Goal: Task Accomplishment & Management: Manage account settings

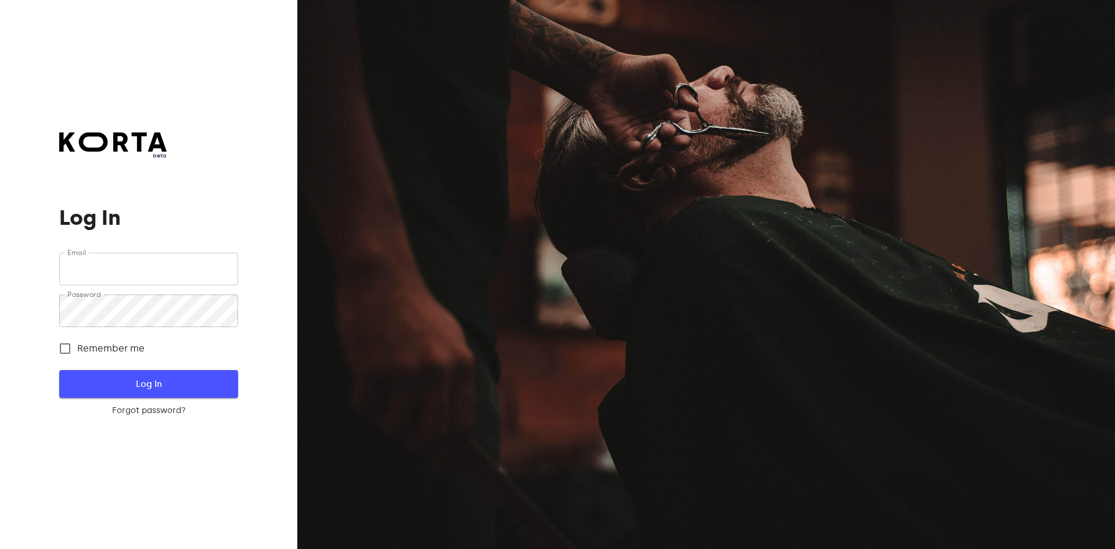
type input "[EMAIL_ADDRESS][DOMAIN_NAME]"
click at [163, 380] on span "Log In" at bounding box center [148, 383] width 141 height 15
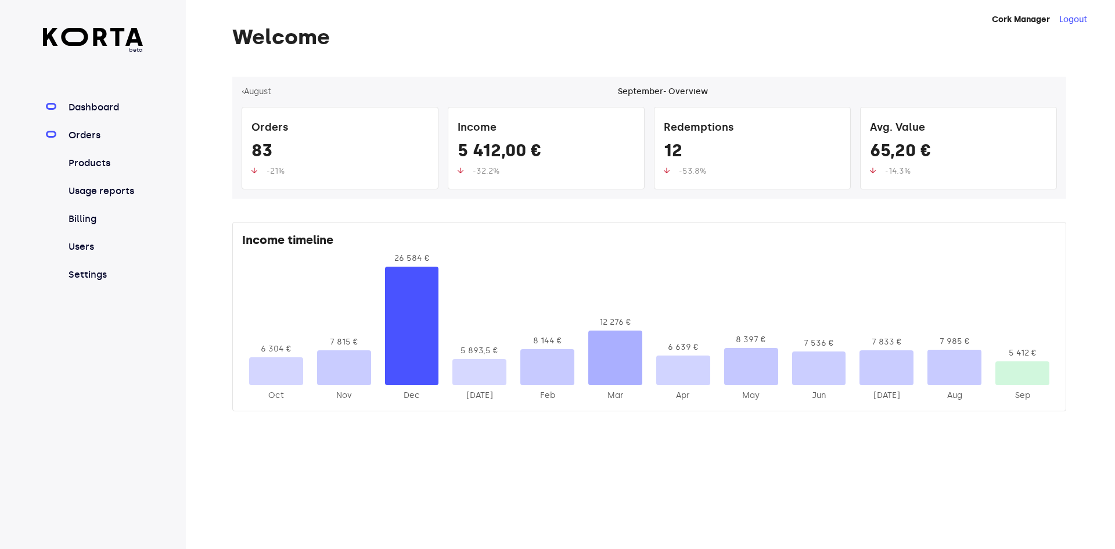
click at [99, 141] on link "Orders" at bounding box center [104, 135] width 77 height 14
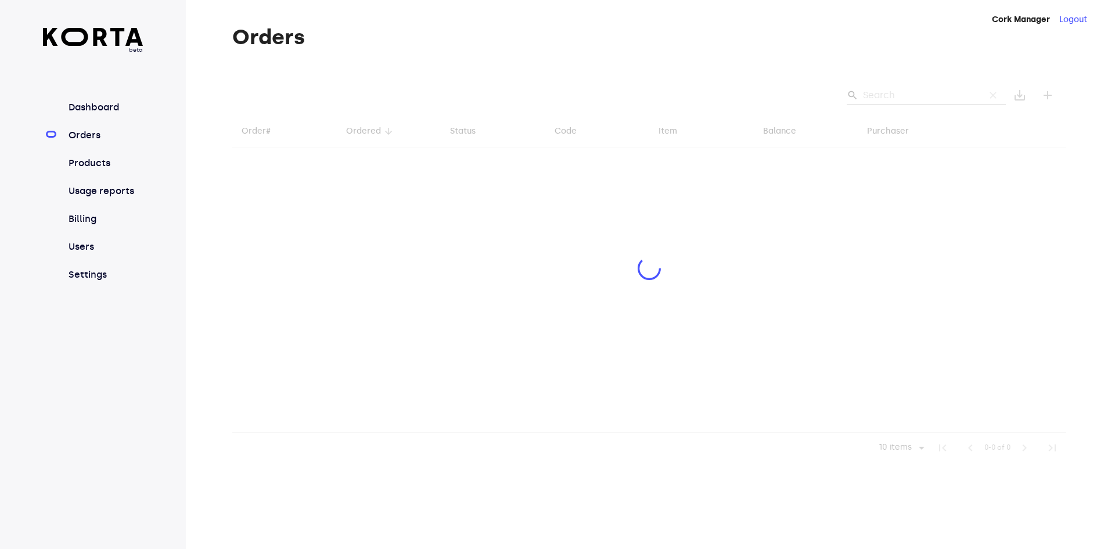
click at [884, 95] on div at bounding box center [649, 270] width 834 height 386
click at [882, 96] on div at bounding box center [649, 270] width 834 height 386
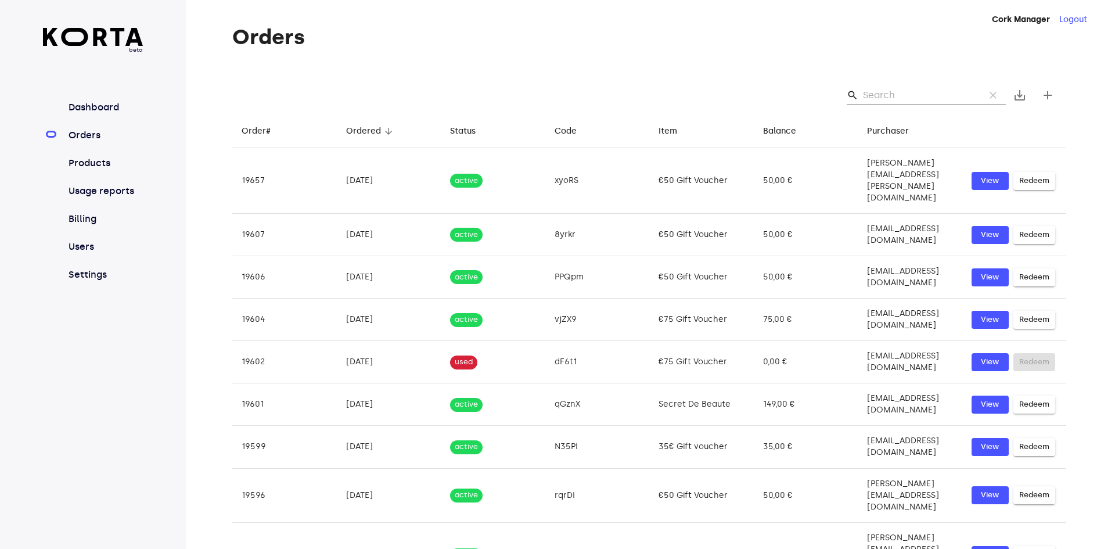
click at [880, 103] on input "Search" at bounding box center [919, 95] width 113 height 19
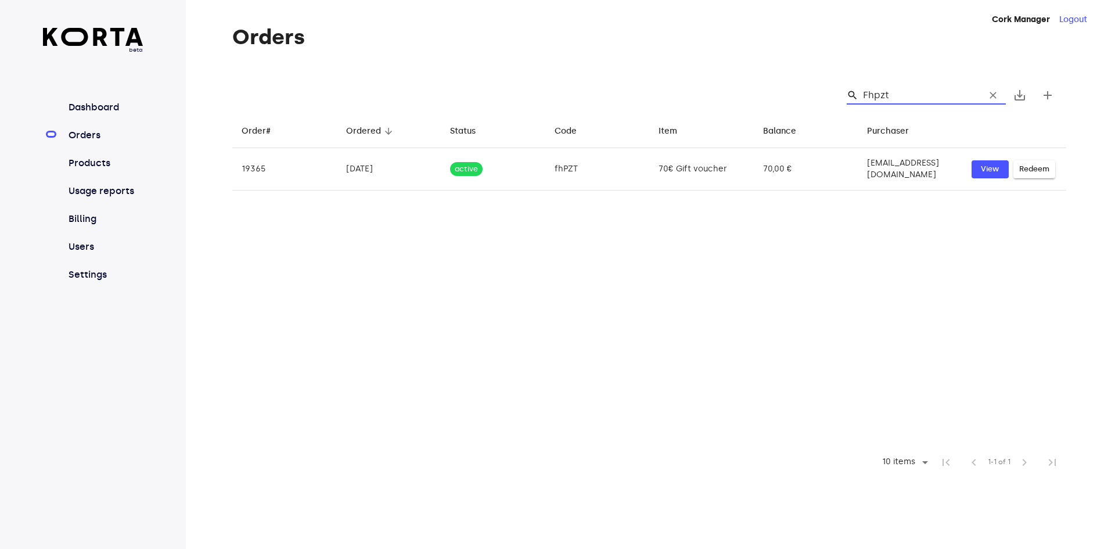
click at [884, 95] on input "Fhpzt" at bounding box center [919, 95] width 113 height 19
type input "Fhpzt"
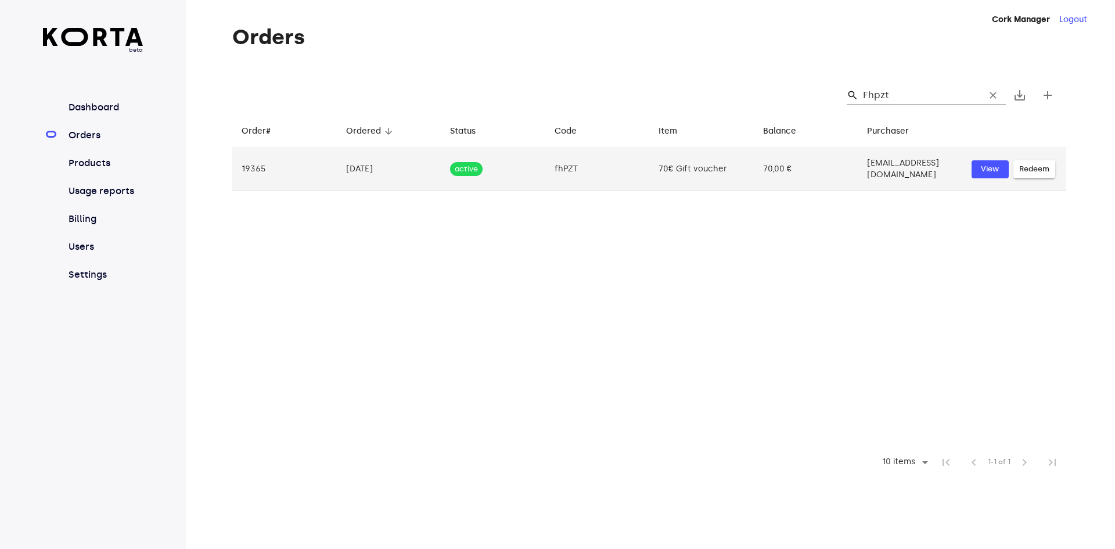
click at [1020, 163] on span "Redeem" at bounding box center [1034, 169] width 30 height 13
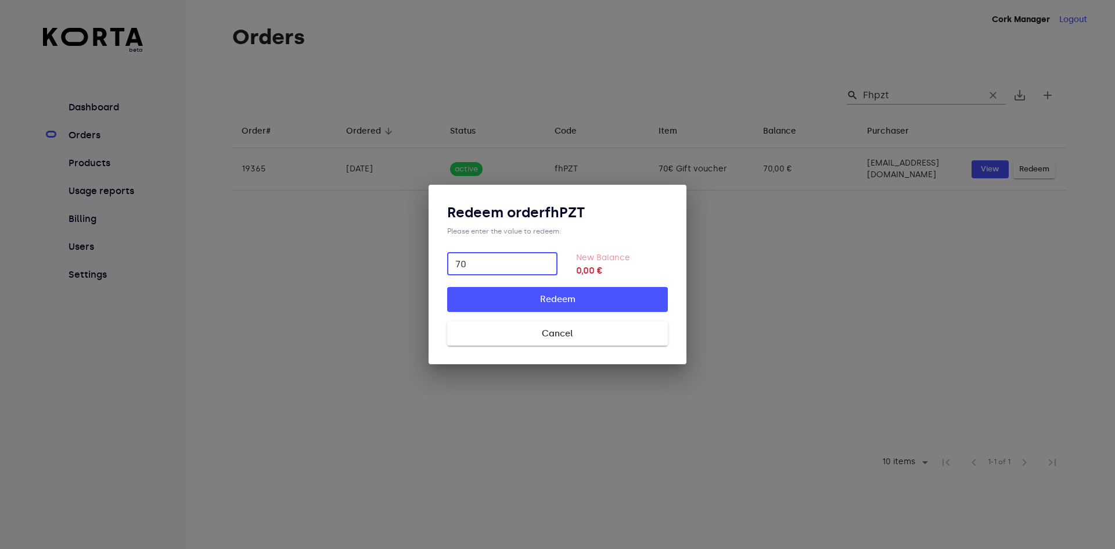
type input "70"
click at [572, 299] on span "Redeem" at bounding box center [557, 298] width 183 height 15
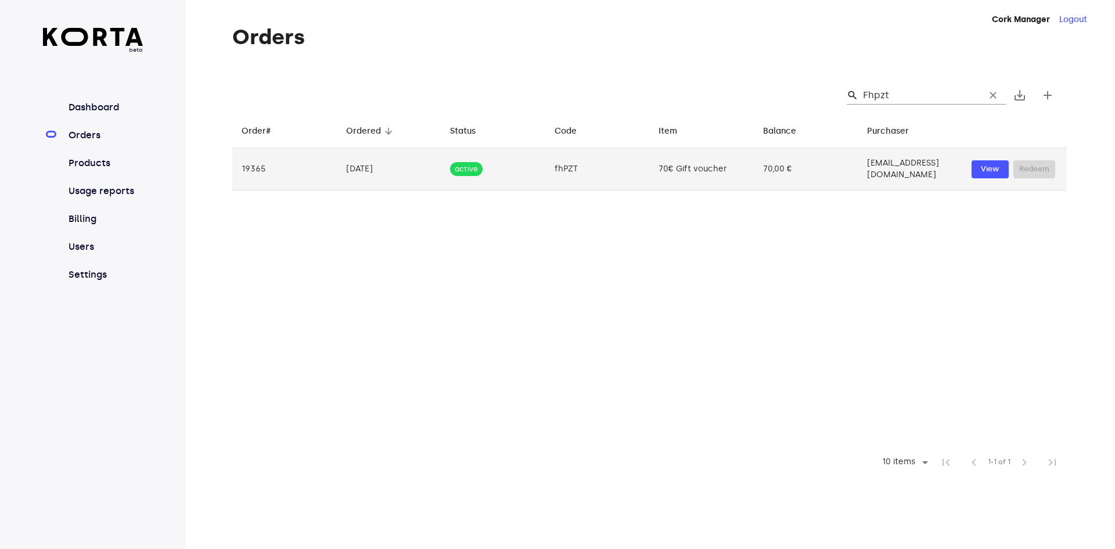
click at [781, 165] on td "70,00 €" at bounding box center [806, 169] width 105 height 42
